Goal: Transaction & Acquisition: Purchase product/service

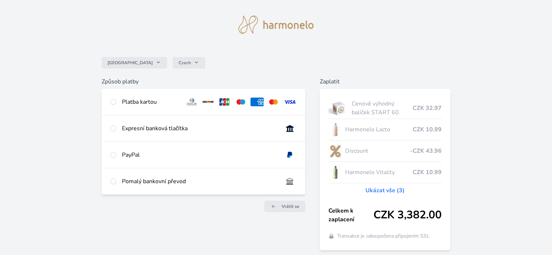
scroll to position [15, 0]
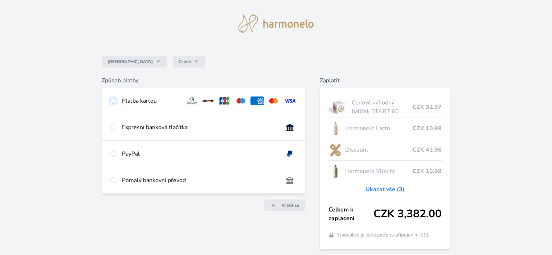
click at [114, 103] on input "radio" at bounding box center [113, 101] width 6 height 6
radio input "true"
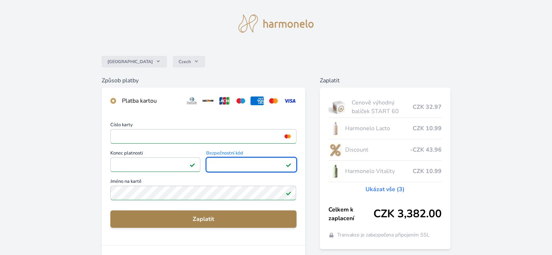
click at [206, 219] on span "Zaplatit" at bounding box center [203, 219] width 174 height 9
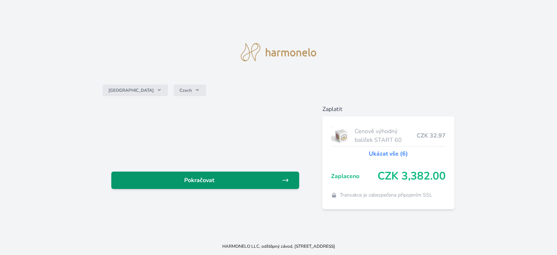
click at [206, 181] on span "Pokračovat" at bounding box center [199, 180] width 165 height 9
